Goal: Task Accomplishment & Management: Use online tool/utility

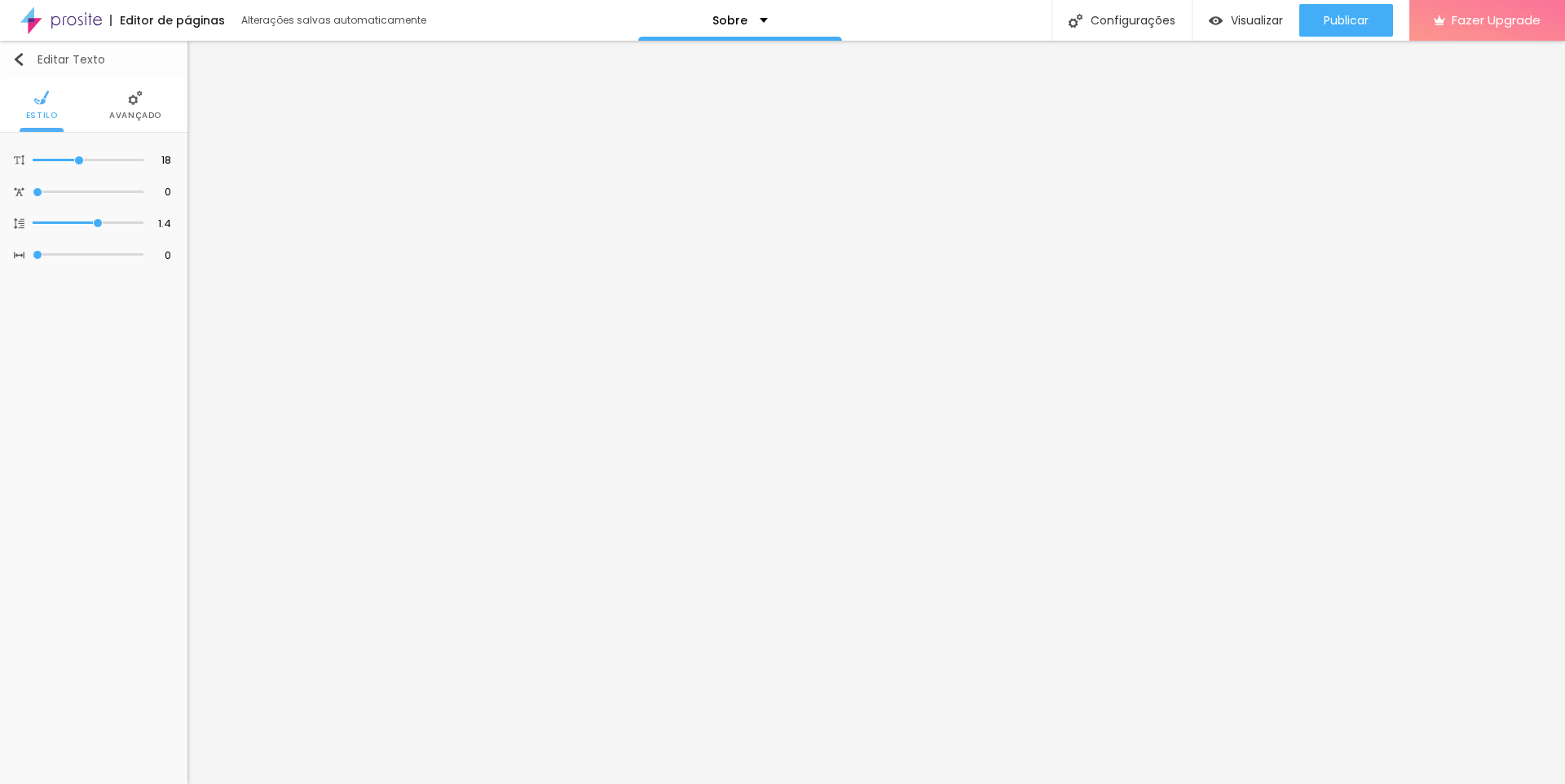
click at [22, 57] on img "button" at bounding box center [19, 60] width 13 height 13
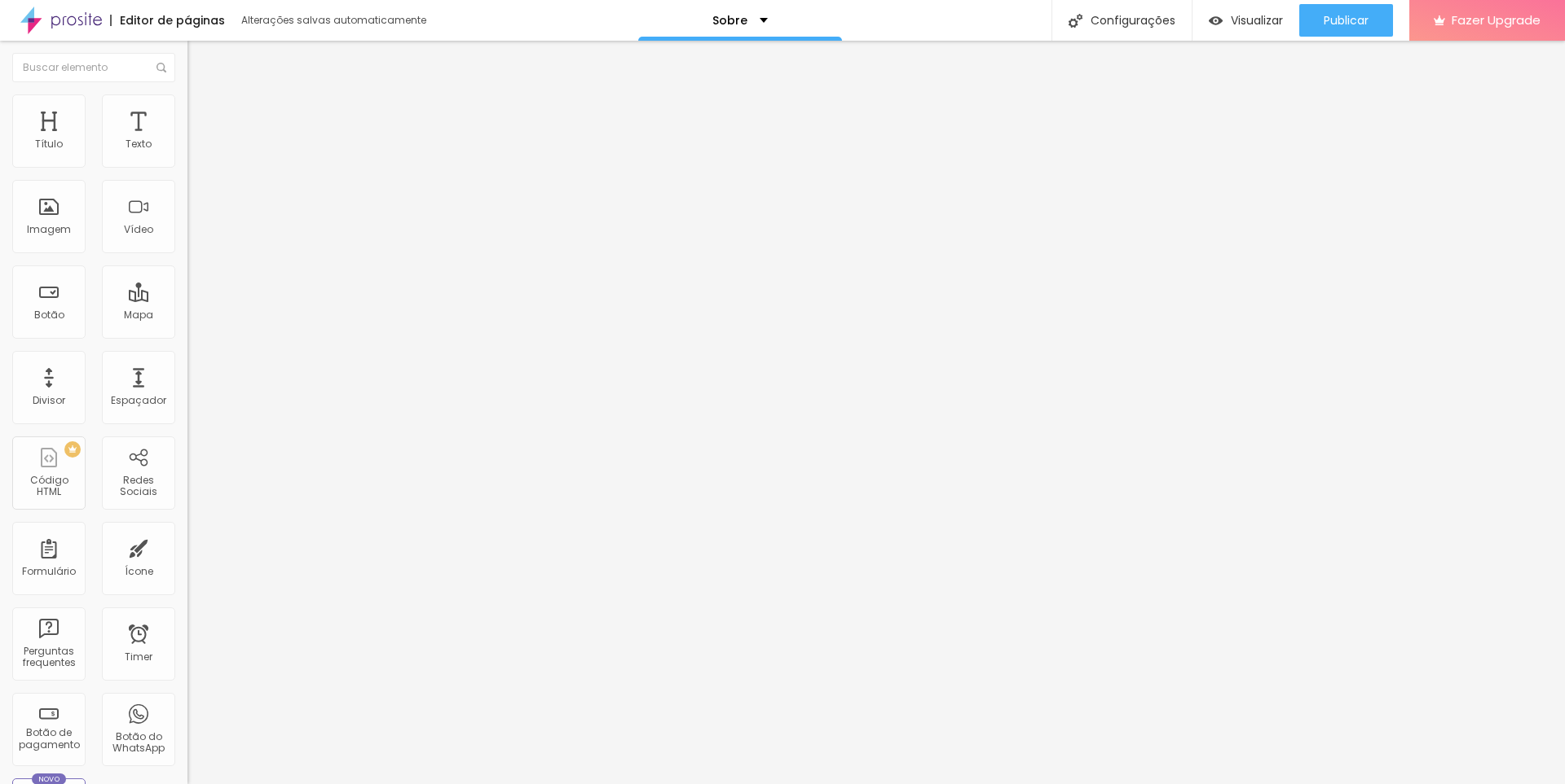
click at [69, 16] on img at bounding box center [61, 21] width 81 height 41
click at [187, 173] on span "Editar perguntas" at bounding box center [233, 165] width 93 height 14
drag, startPoint x: 733, startPoint y: 280, endPoint x: 525, endPoint y: 264, distance: 208.6
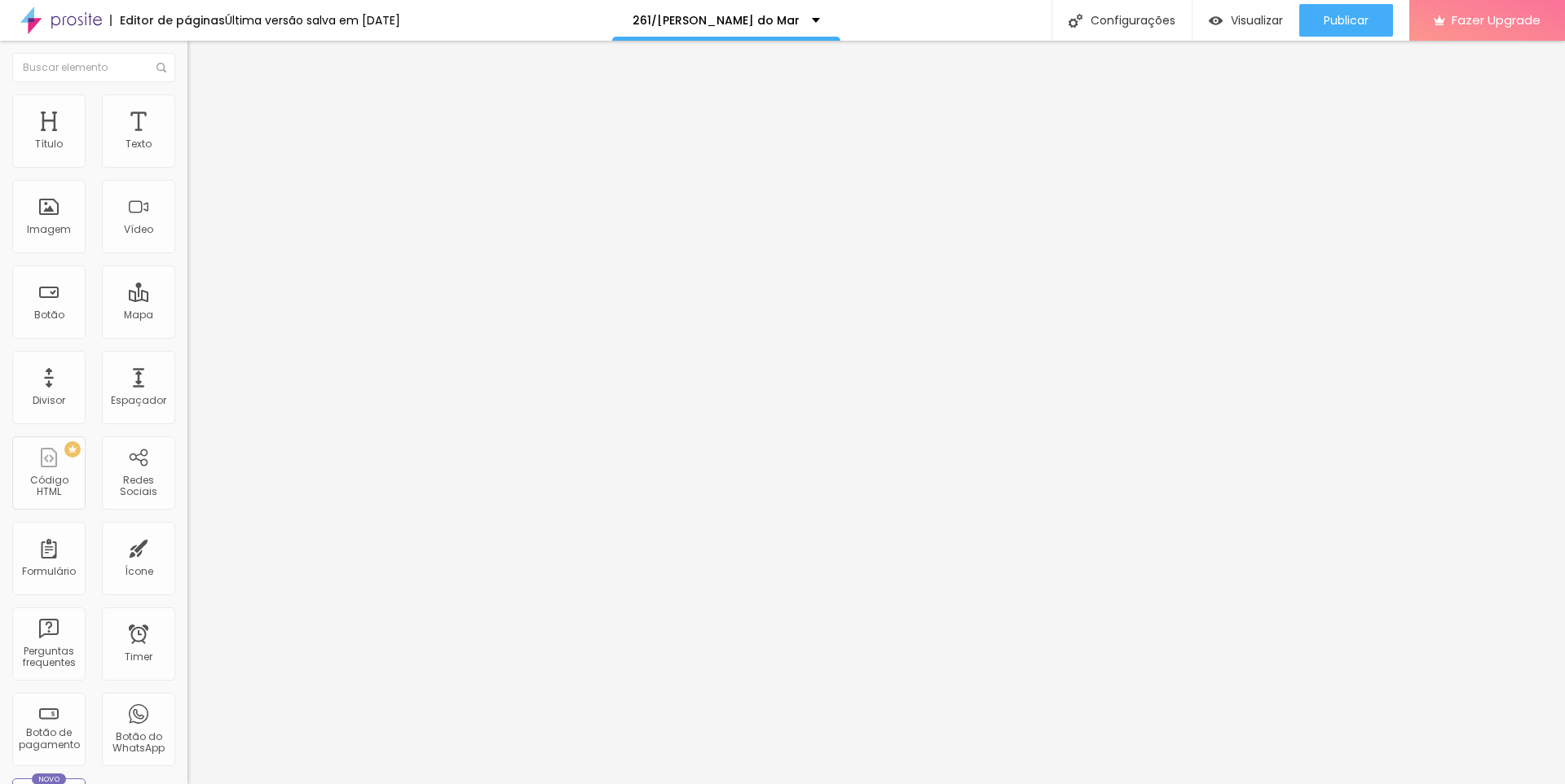
drag, startPoint x: 730, startPoint y: 423, endPoint x: 538, endPoint y: 412, distance: 192.3
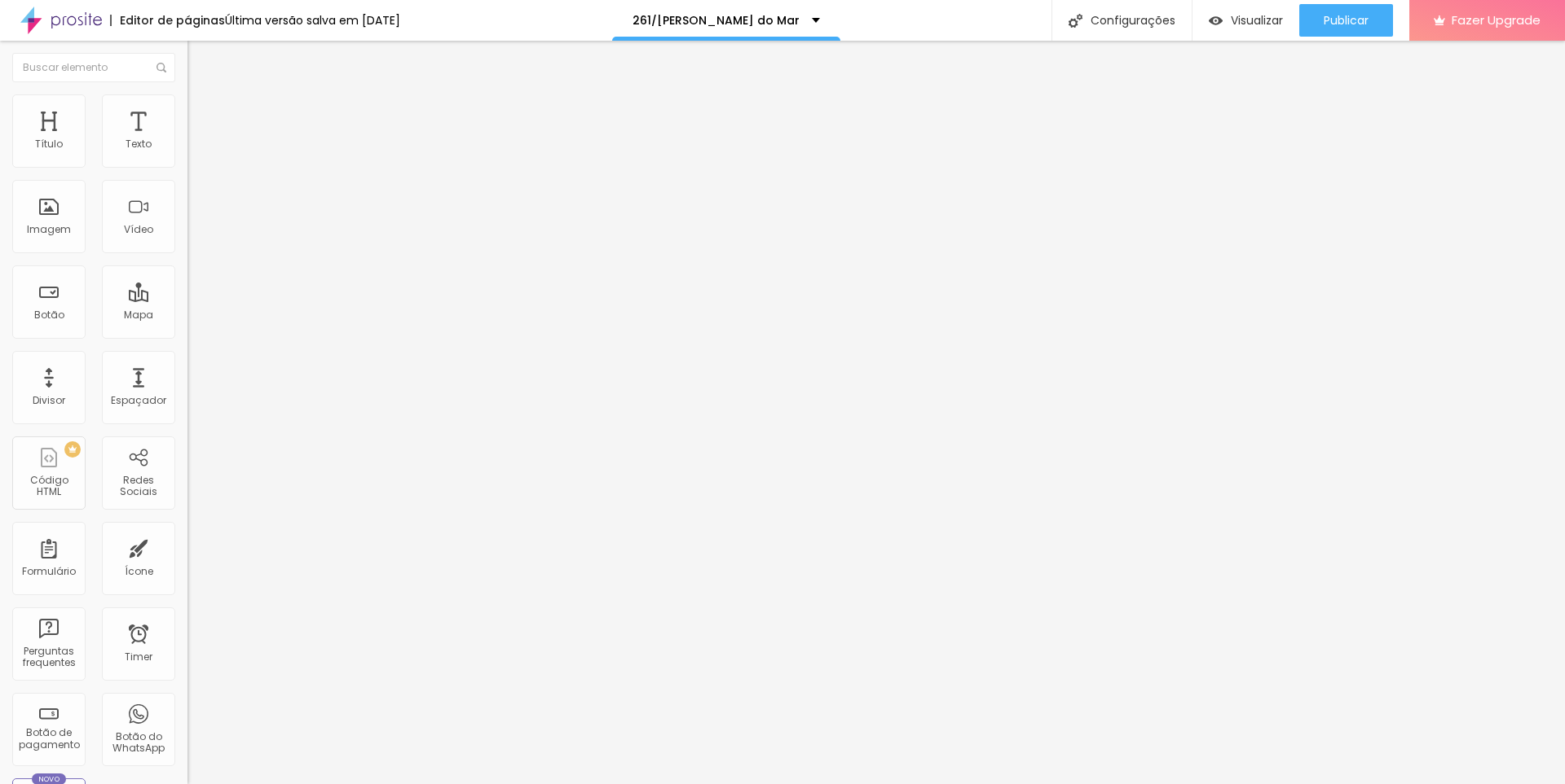
scroll to position [90, 0]
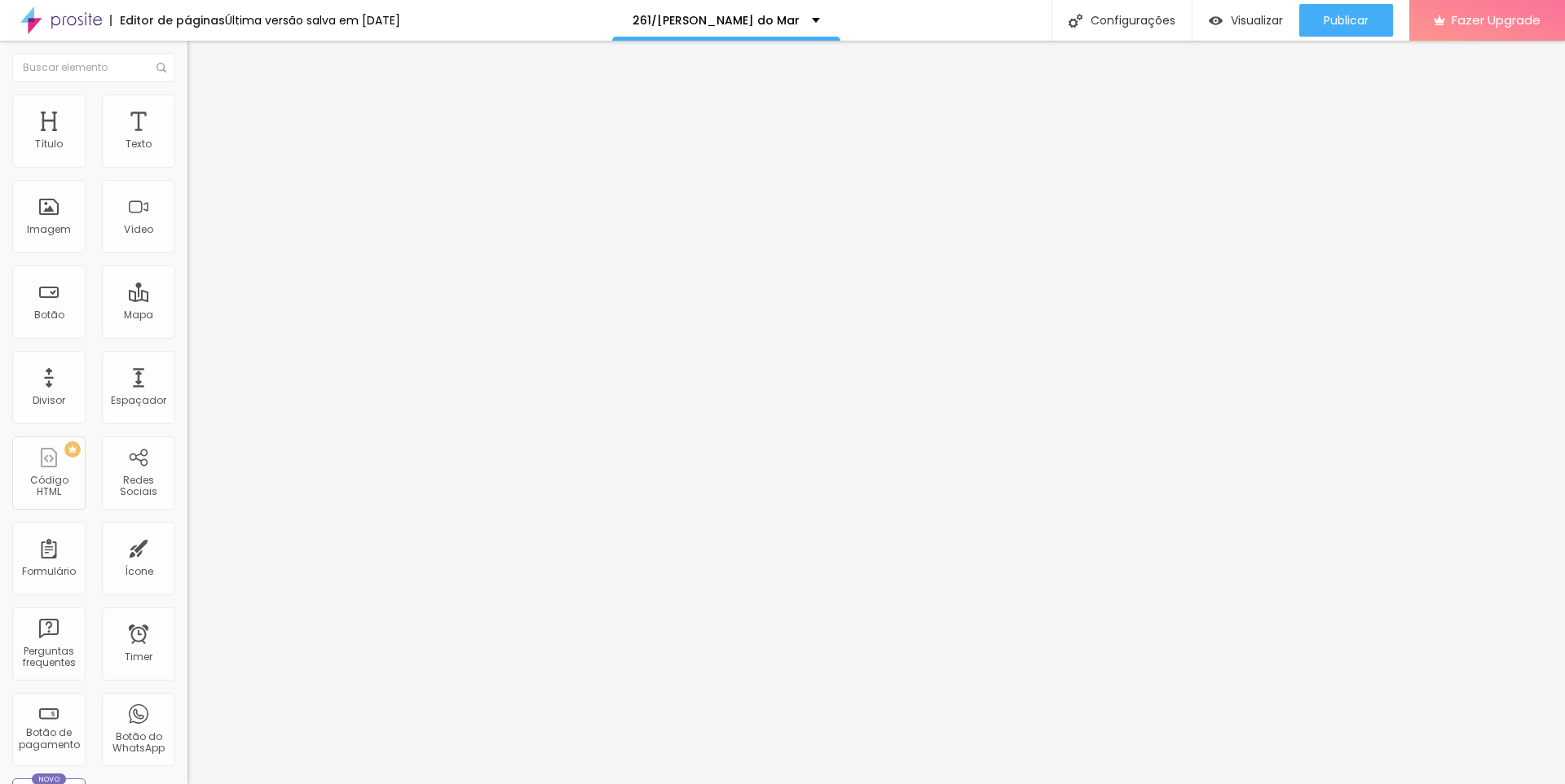
scroll to position [31, 0]
drag, startPoint x: 640, startPoint y: 505, endPoint x: 627, endPoint y: 509, distance: 13.6
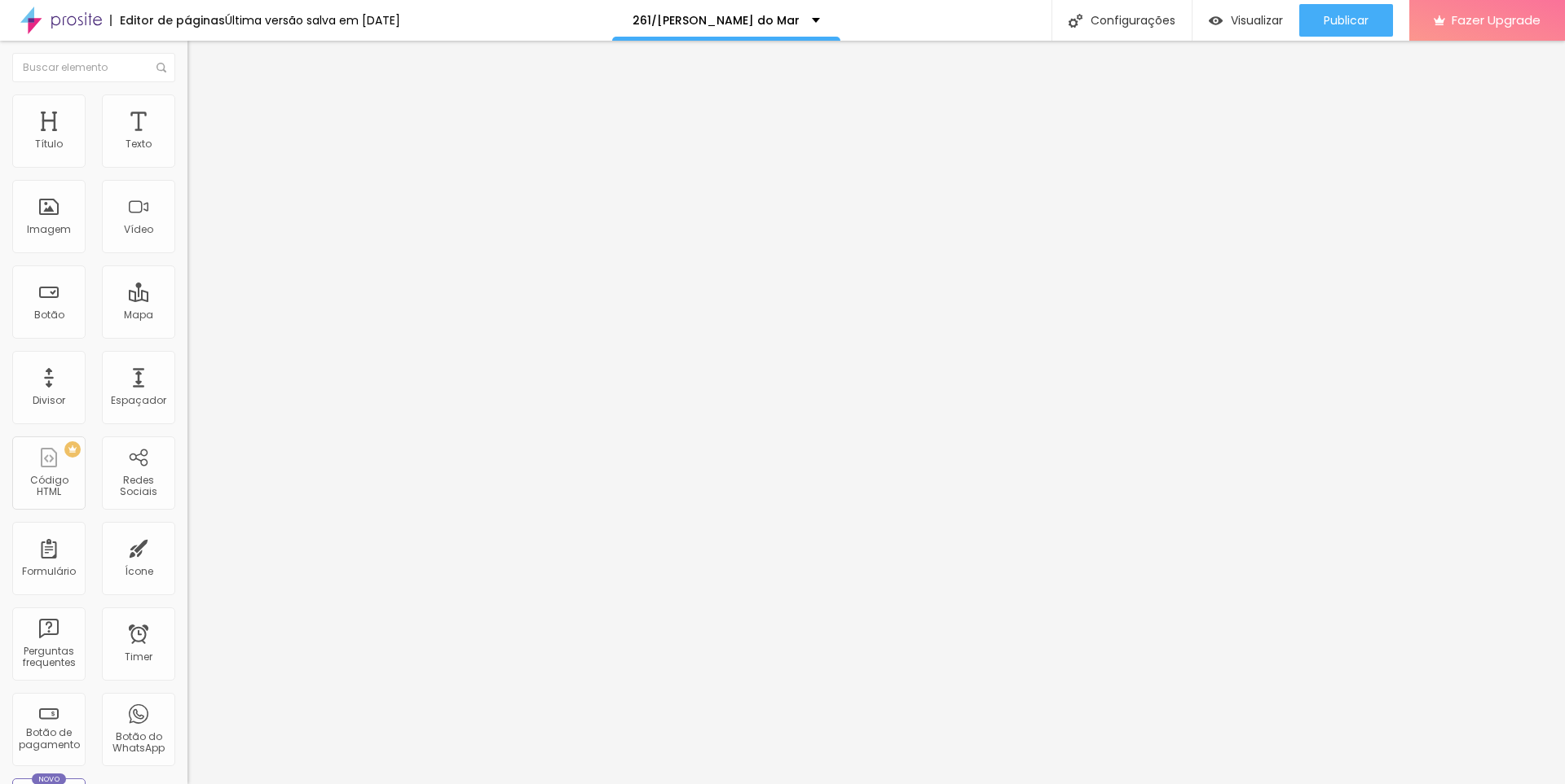
scroll to position [16, 0]
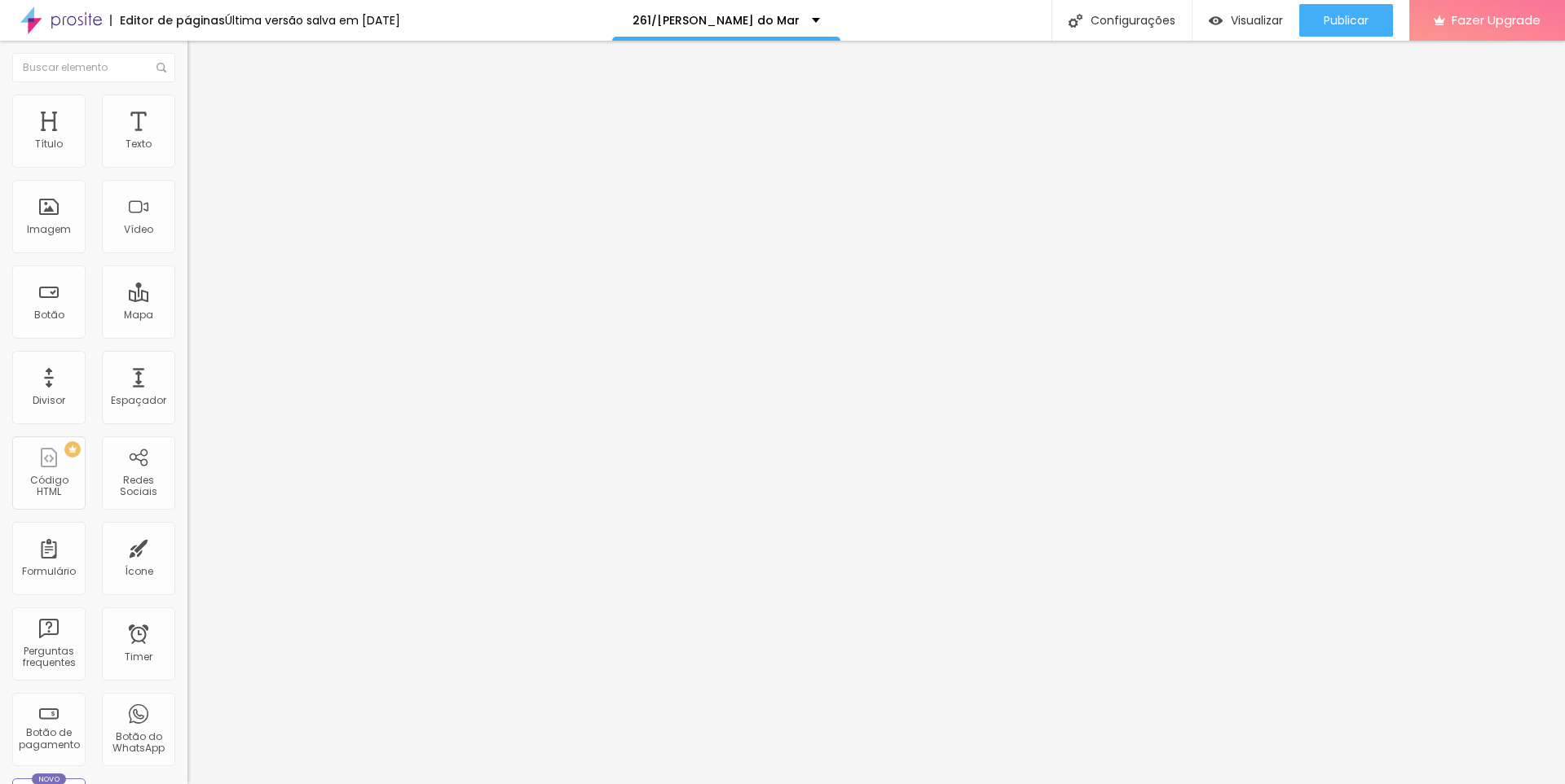
drag, startPoint x: 723, startPoint y: 570, endPoint x: 608, endPoint y: 575, distance: 115.1
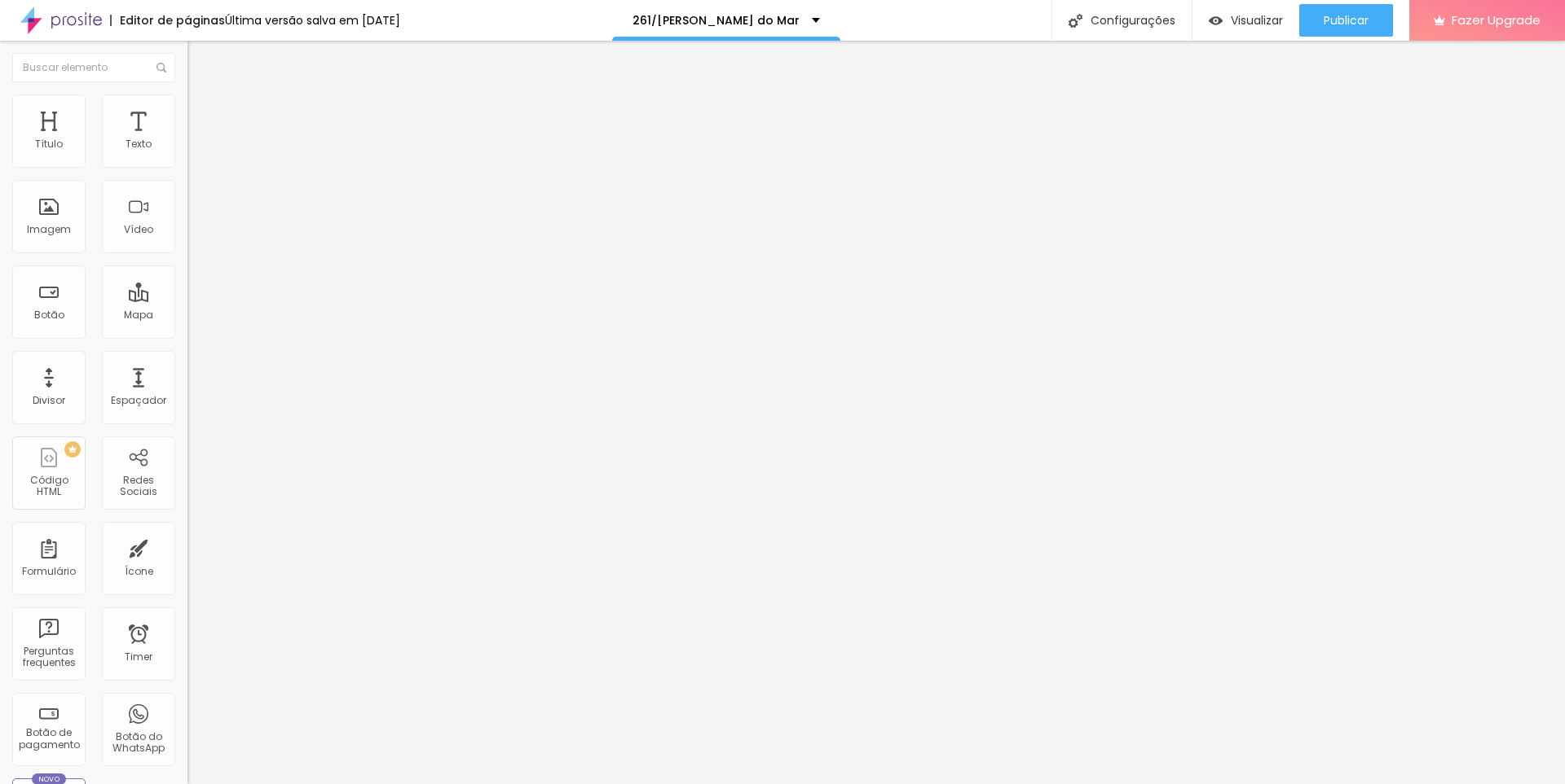
drag, startPoint x: 671, startPoint y: 274, endPoint x: 764, endPoint y: 268, distance: 93.2
drag, startPoint x: 591, startPoint y: 493, endPoint x: 768, endPoint y: 495, distance: 177.0
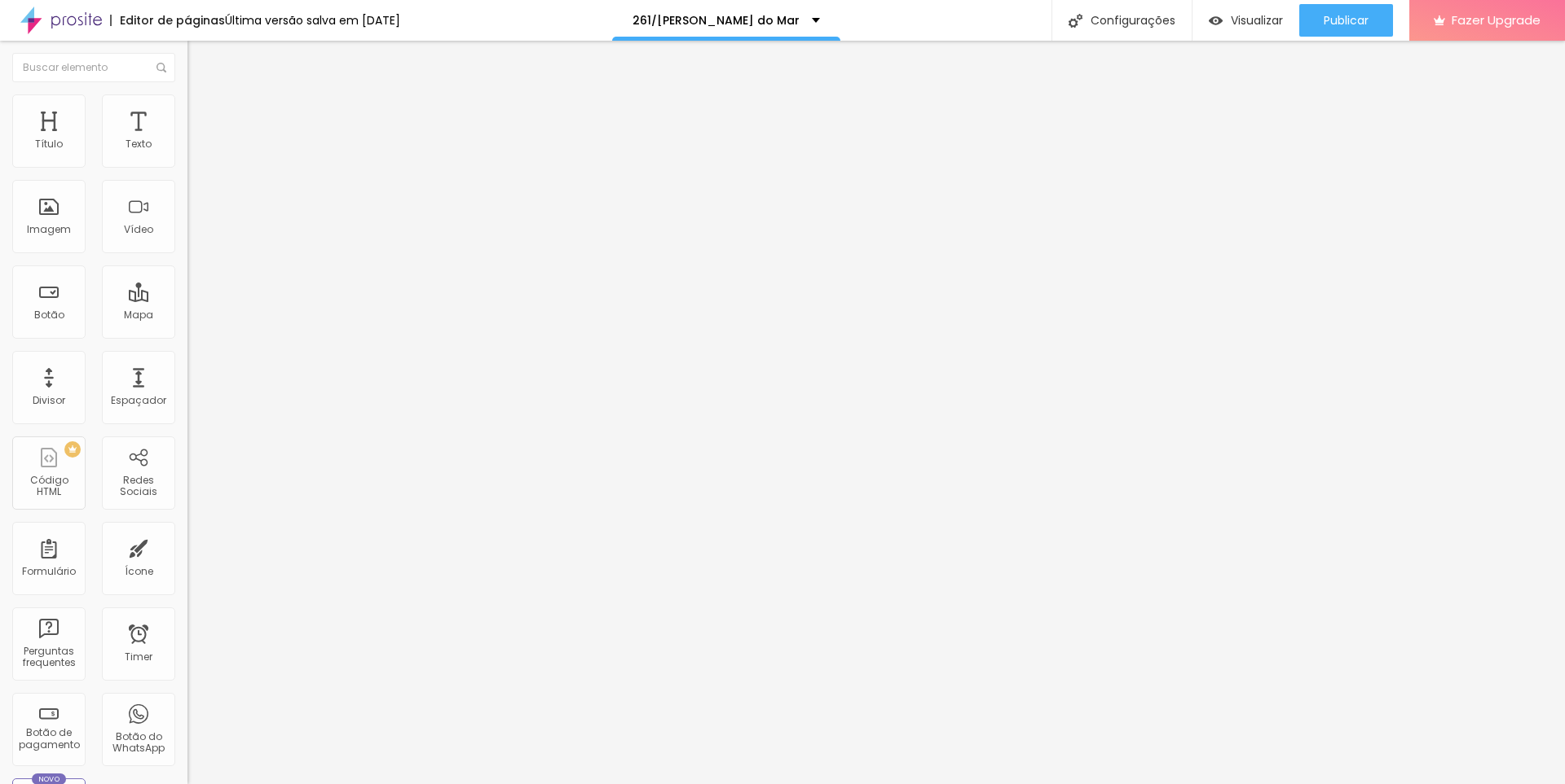
drag, startPoint x: 588, startPoint y: 446, endPoint x: 638, endPoint y: 415, distance: 58.8
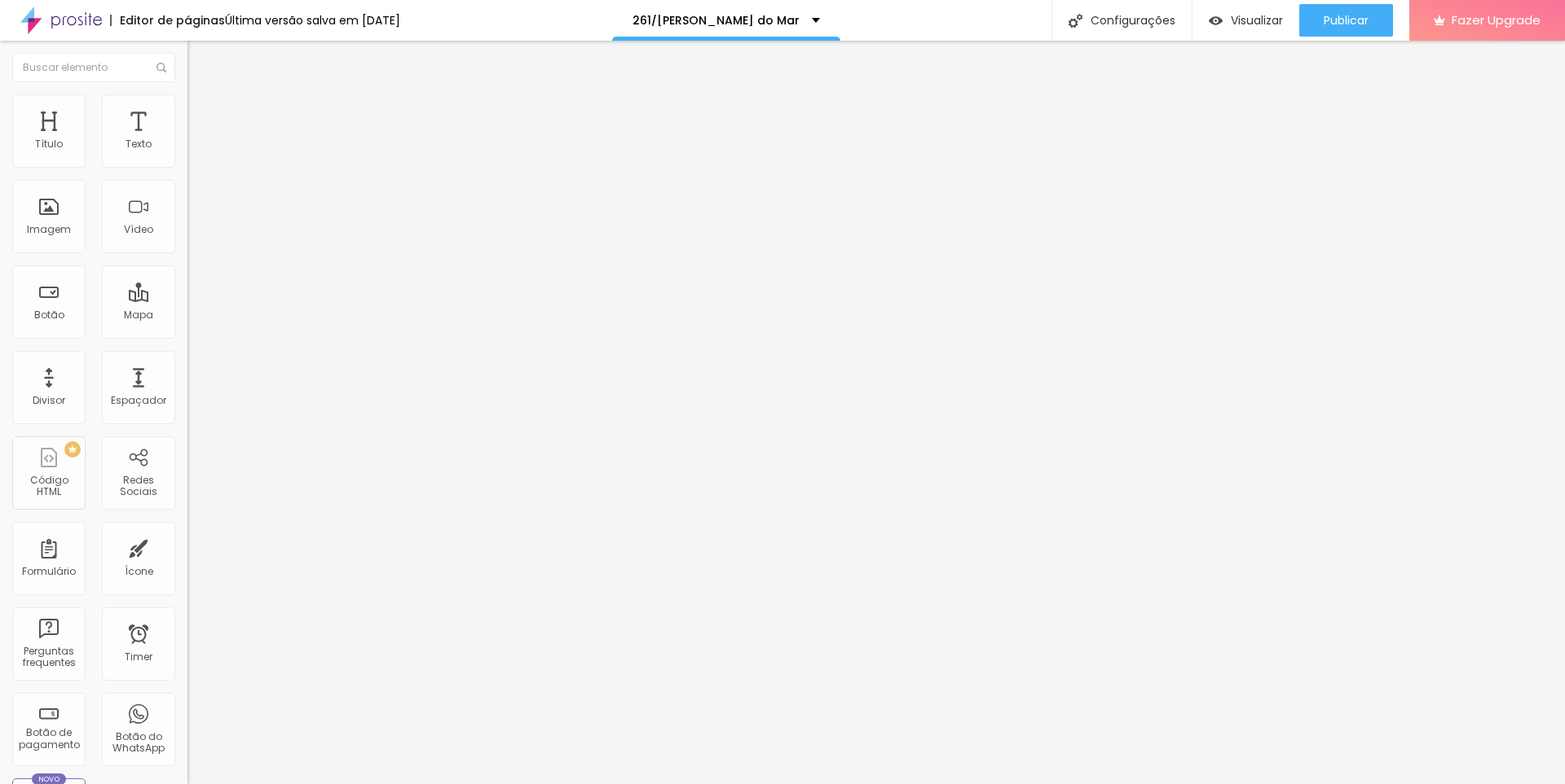
drag, startPoint x: 673, startPoint y: 271, endPoint x: 691, endPoint y: 269, distance: 18.1
drag, startPoint x: 670, startPoint y: 267, endPoint x: 766, endPoint y: 280, distance: 96.9
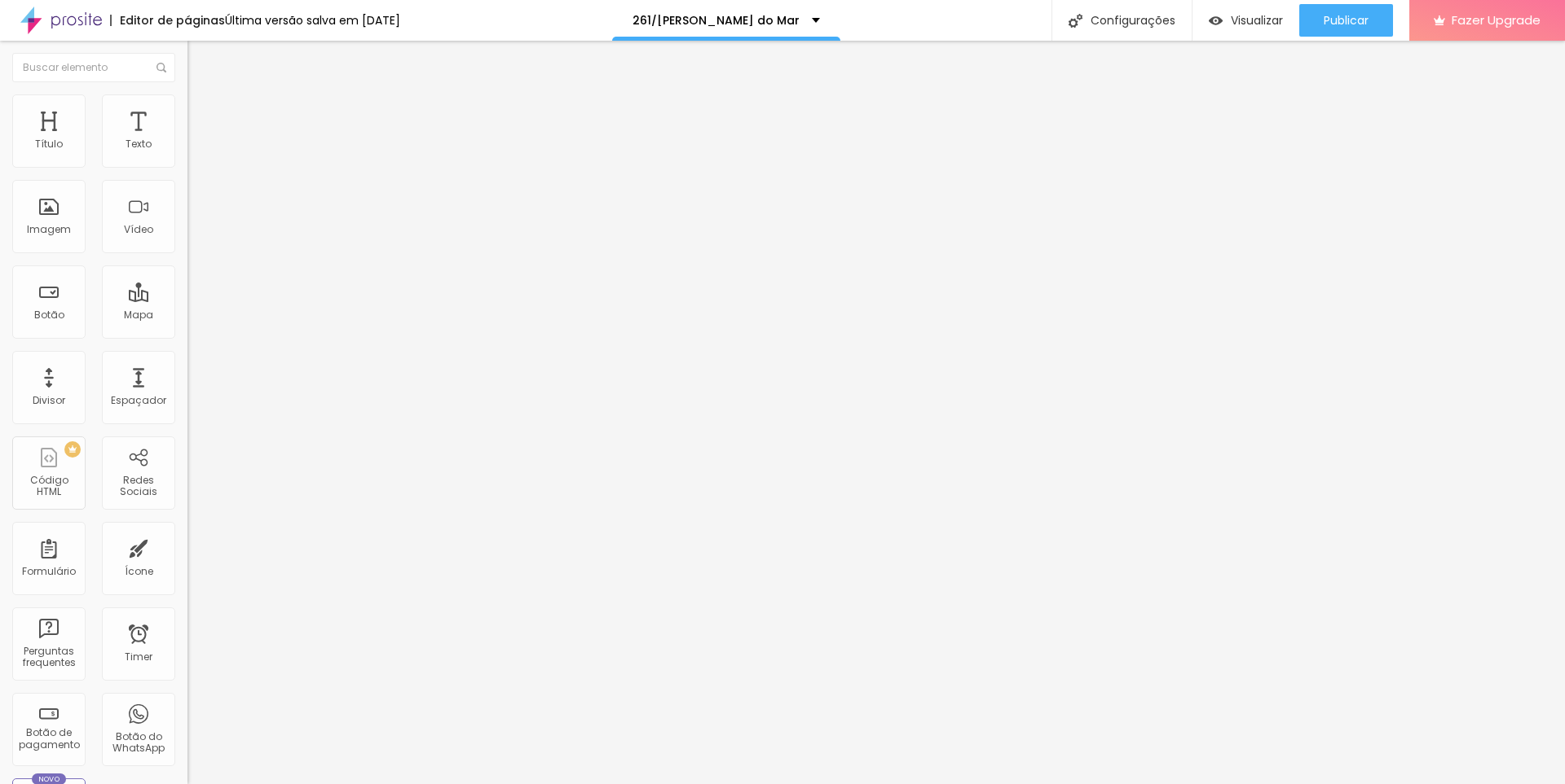
drag, startPoint x: 764, startPoint y: 554, endPoint x: 819, endPoint y: 559, distance: 55.2
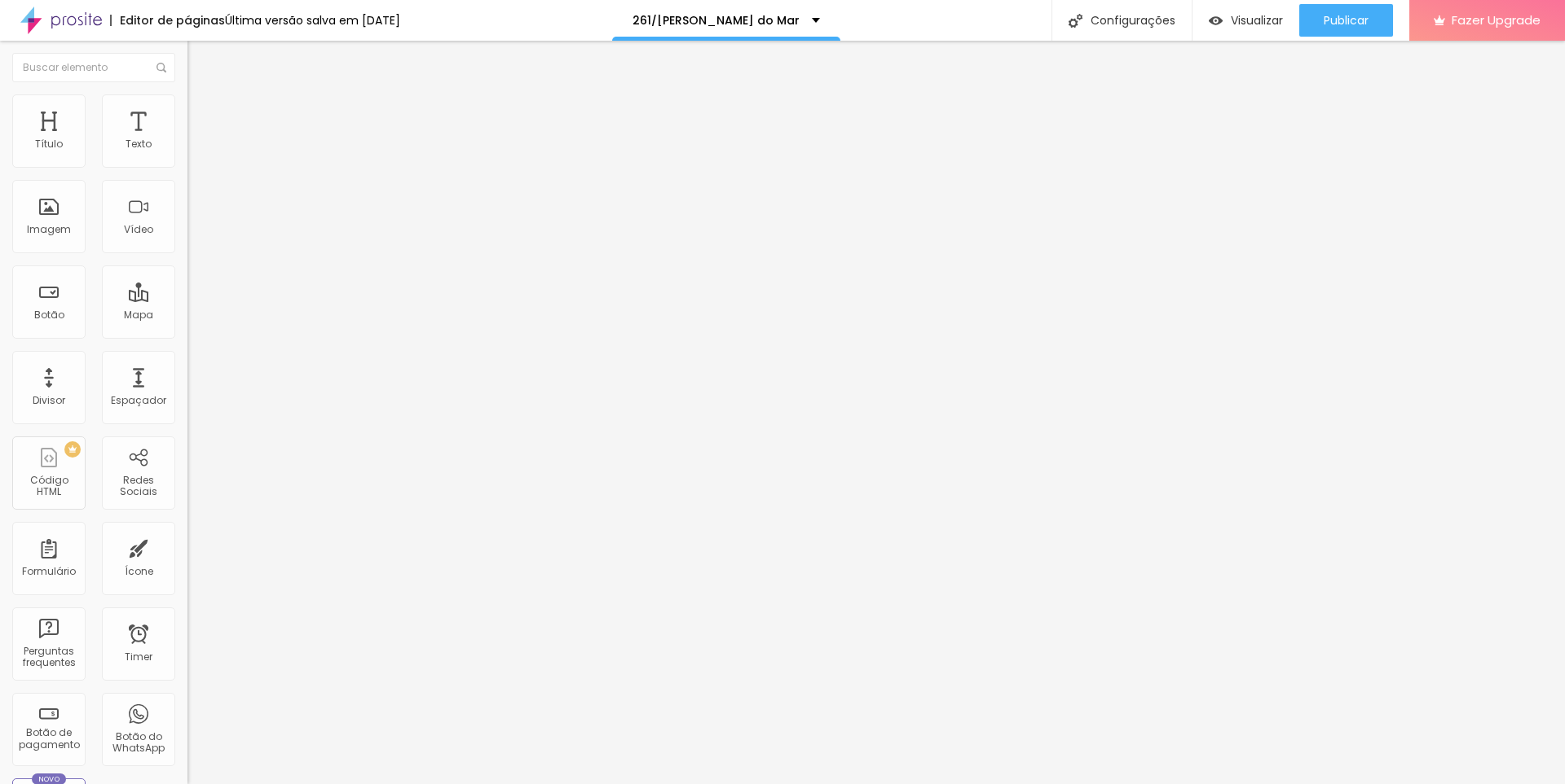
drag, startPoint x: 762, startPoint y: 556, endPoint x: 839, endPoint y: 558, distance: 77.0
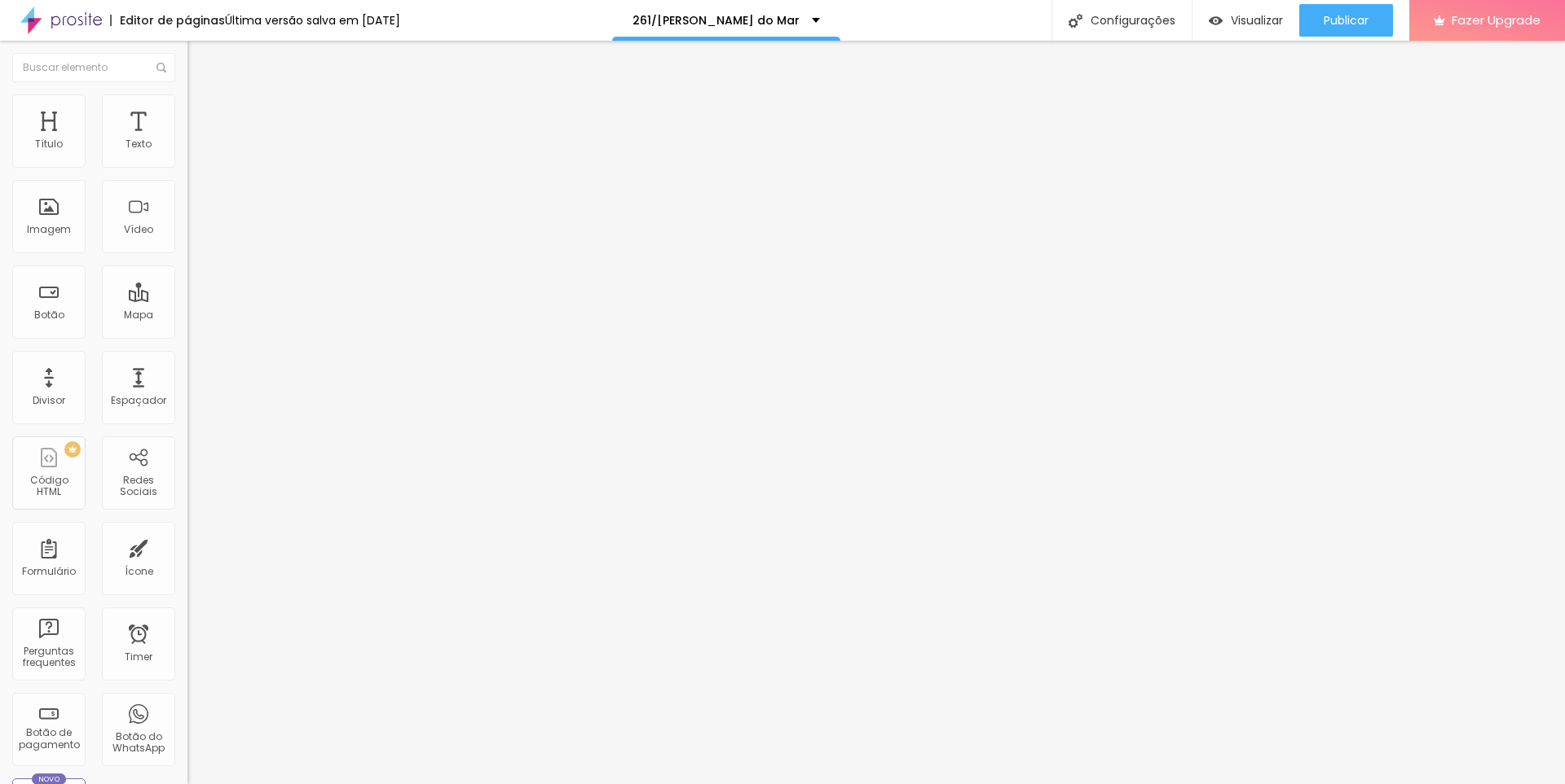
drag, startPoint x: 804, startPoint y: 481, endPoint x: 567, endPoint y: 486, distance: 237.1
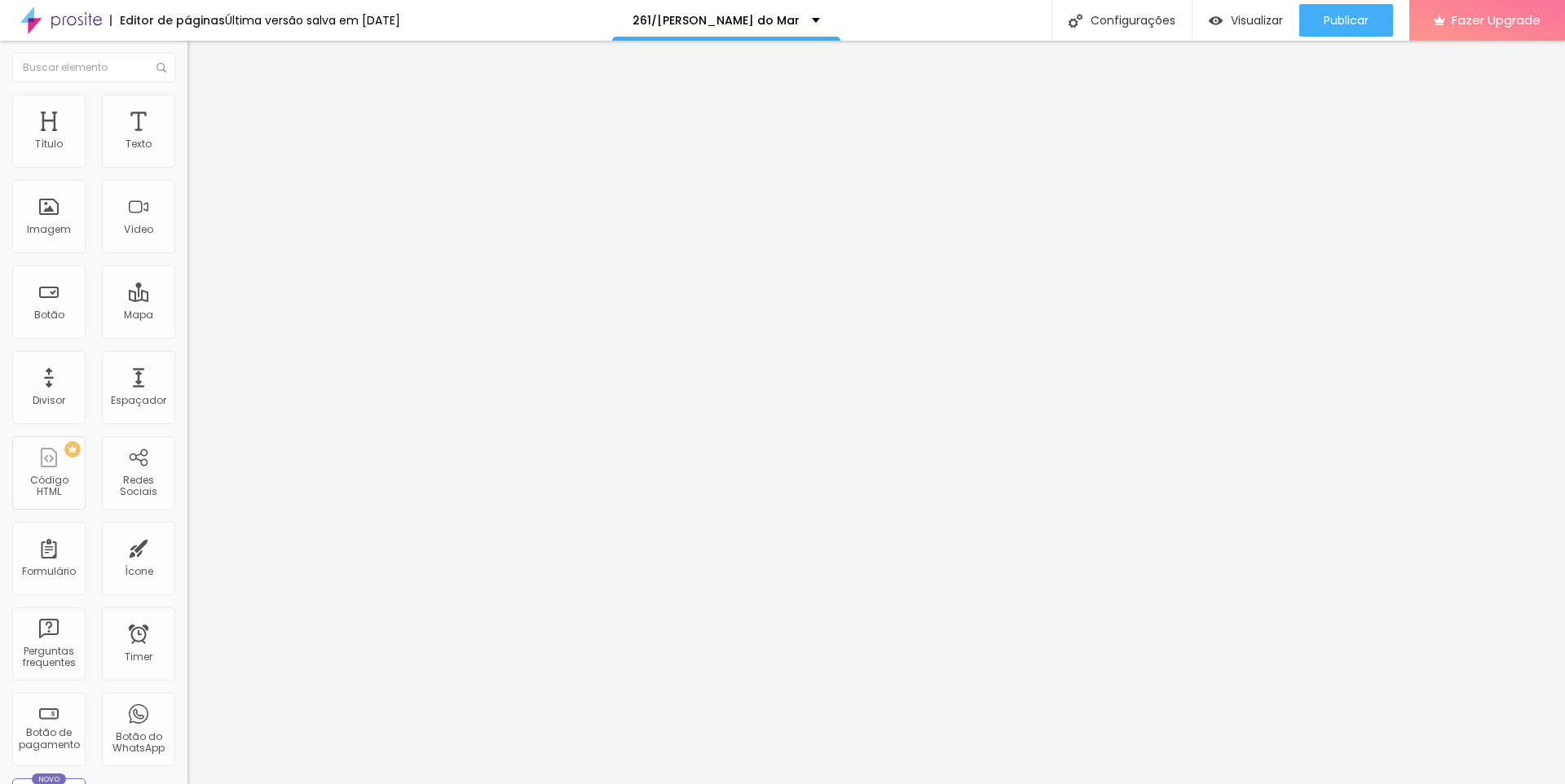
click at [187, 173] on span "Editar perguntas" at bounding box center [233, 165] width 93 height 14
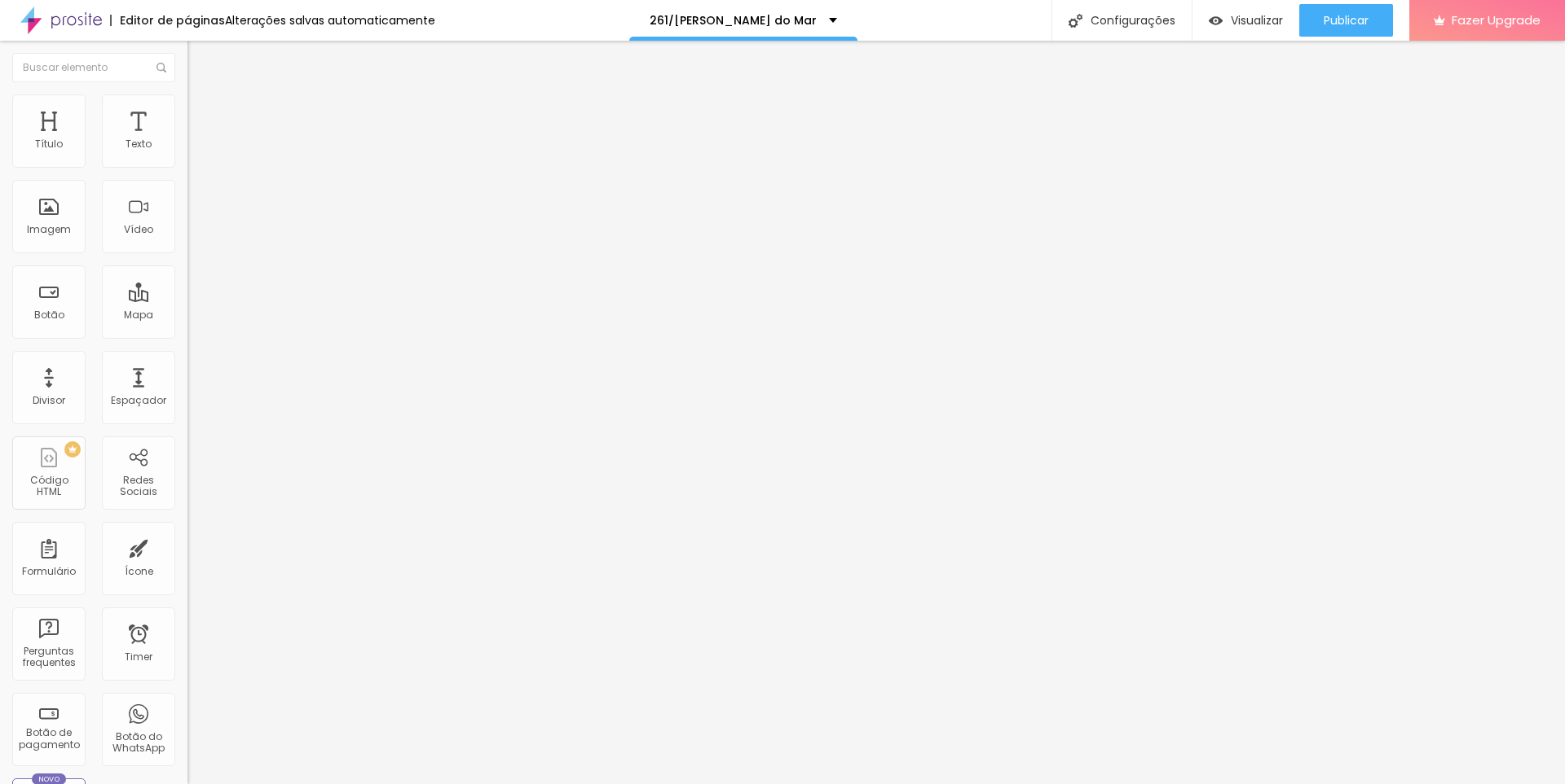
click at [187, 173] on span "Editar perguntas" at bounding box center [233, 165] width 93 height 14
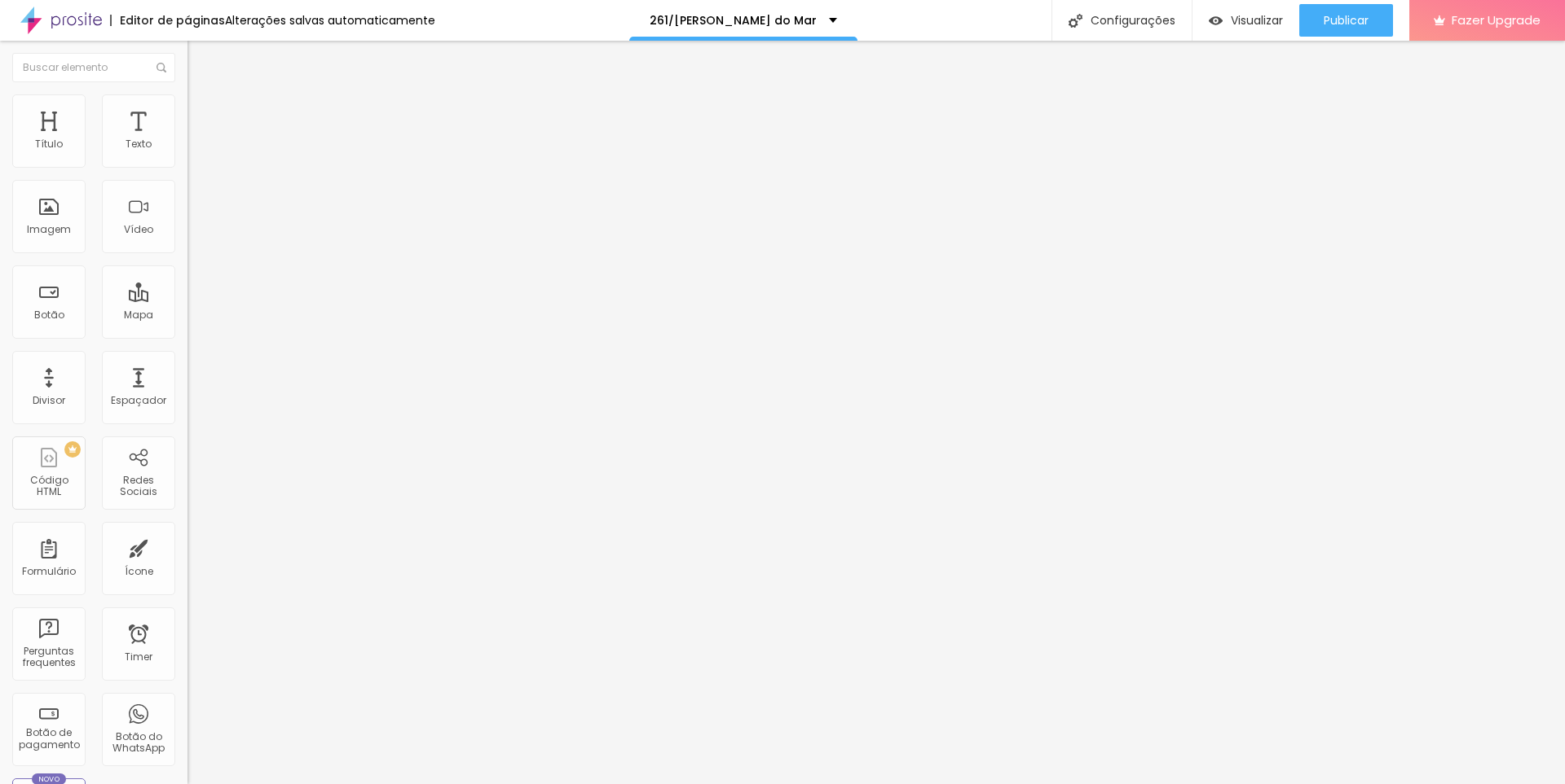
click at [187, 173] on span "Editar perguntas" at bounding box center [233, 165] width 93 height 14
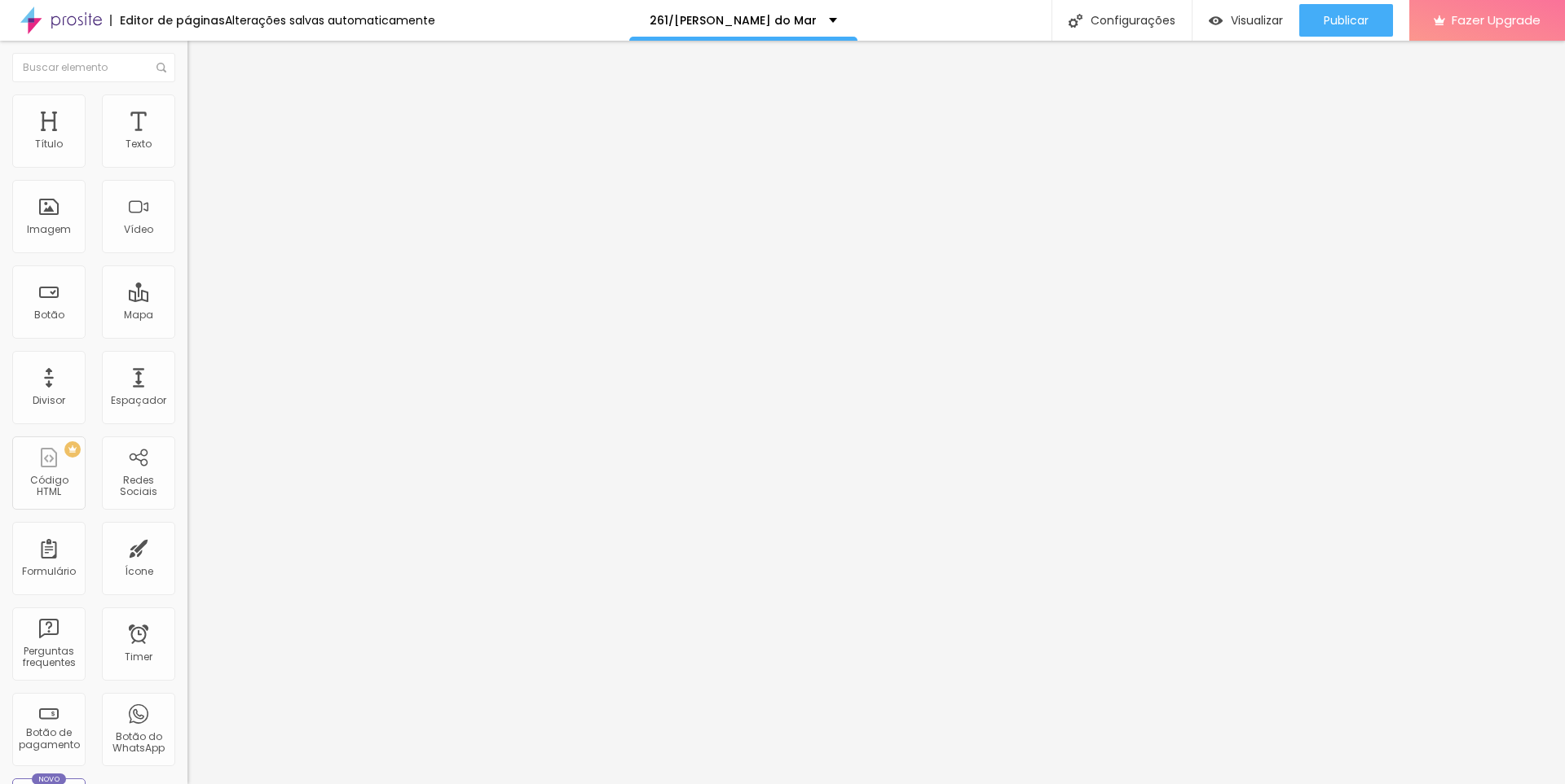
scroll to position [279, 0]
